Goal: Communication & Community: Answer question/provide support

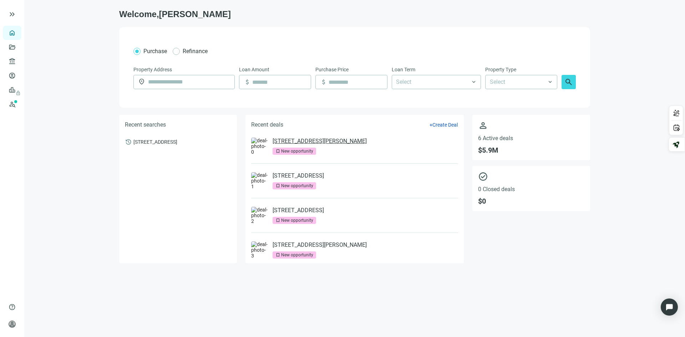
click at [302, 141] on link "[STREET_ADDRESS][PERSON_NAME]" at bounding box center [320, 141] width 94 height 7
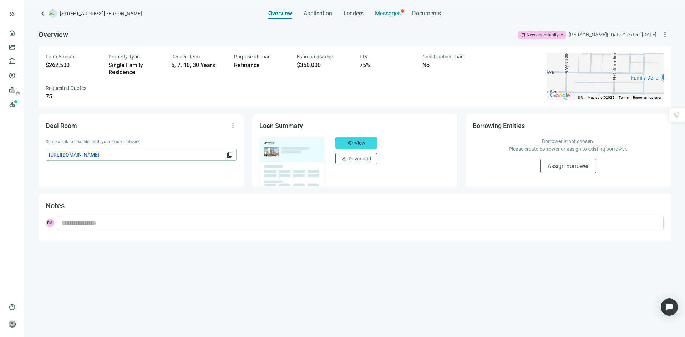
click at [388, 12] on span "Messages" at bounding box center [388, 13] width 26 height 7
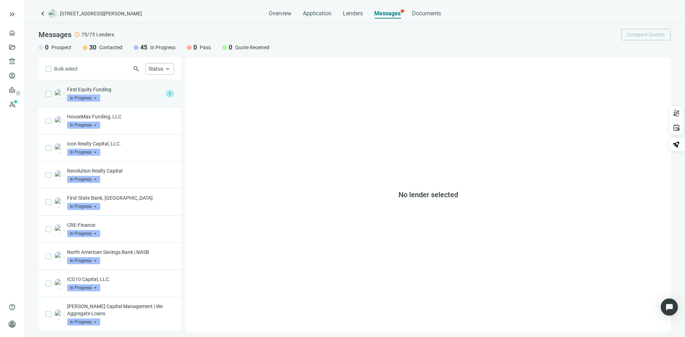
click at [120, 101] on div "First Equity Funding In Progress arrow_drop_down" at bounding box center [115, 94] width 96 height 16
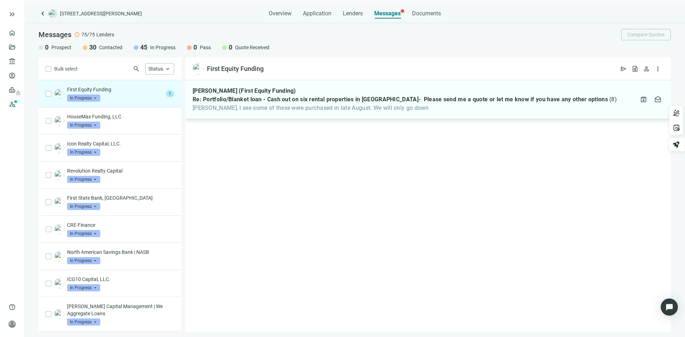
click at [319, 102] on span "Re: Portfolio/Blanket loan - Cash out on six rental properties in [GEOGRAPHIC_D…" at bounding box center [400, 99] width 415 height 7
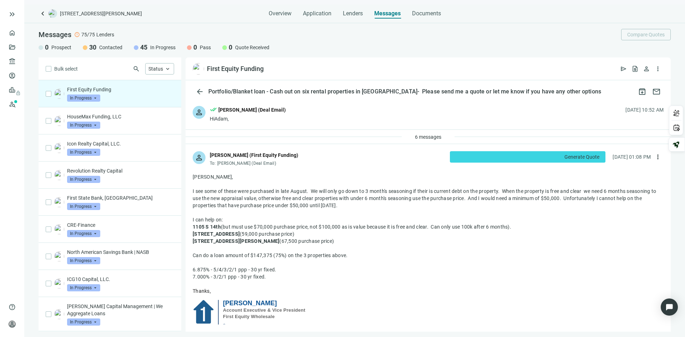
scroll to position [36, 0]
